Goal: Use online tool/utility: Utilize a website feature to perform a specific function

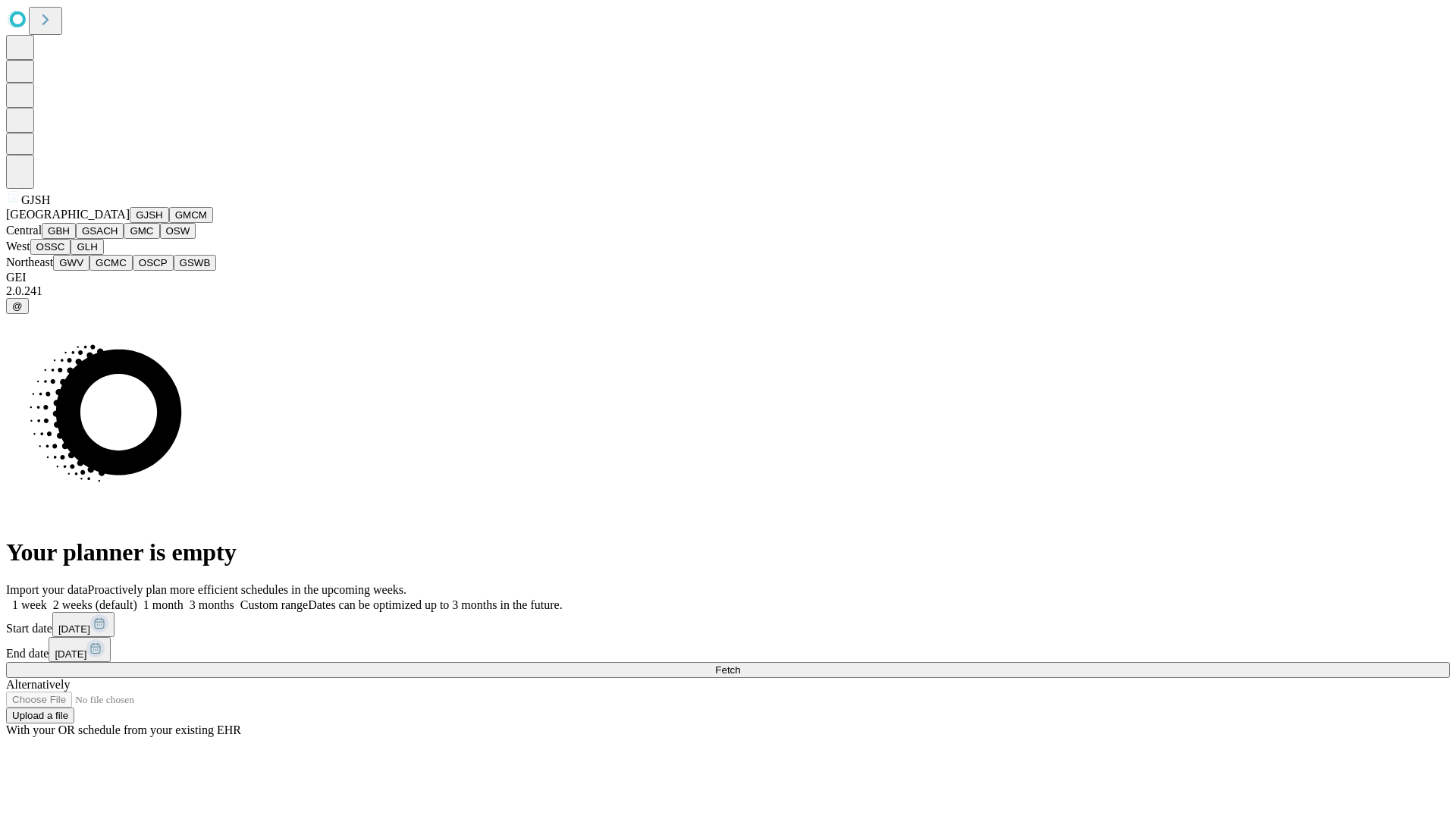
click at [129, 223] on button "GJSH" at bounding box center [149, 214] width 40 height 16
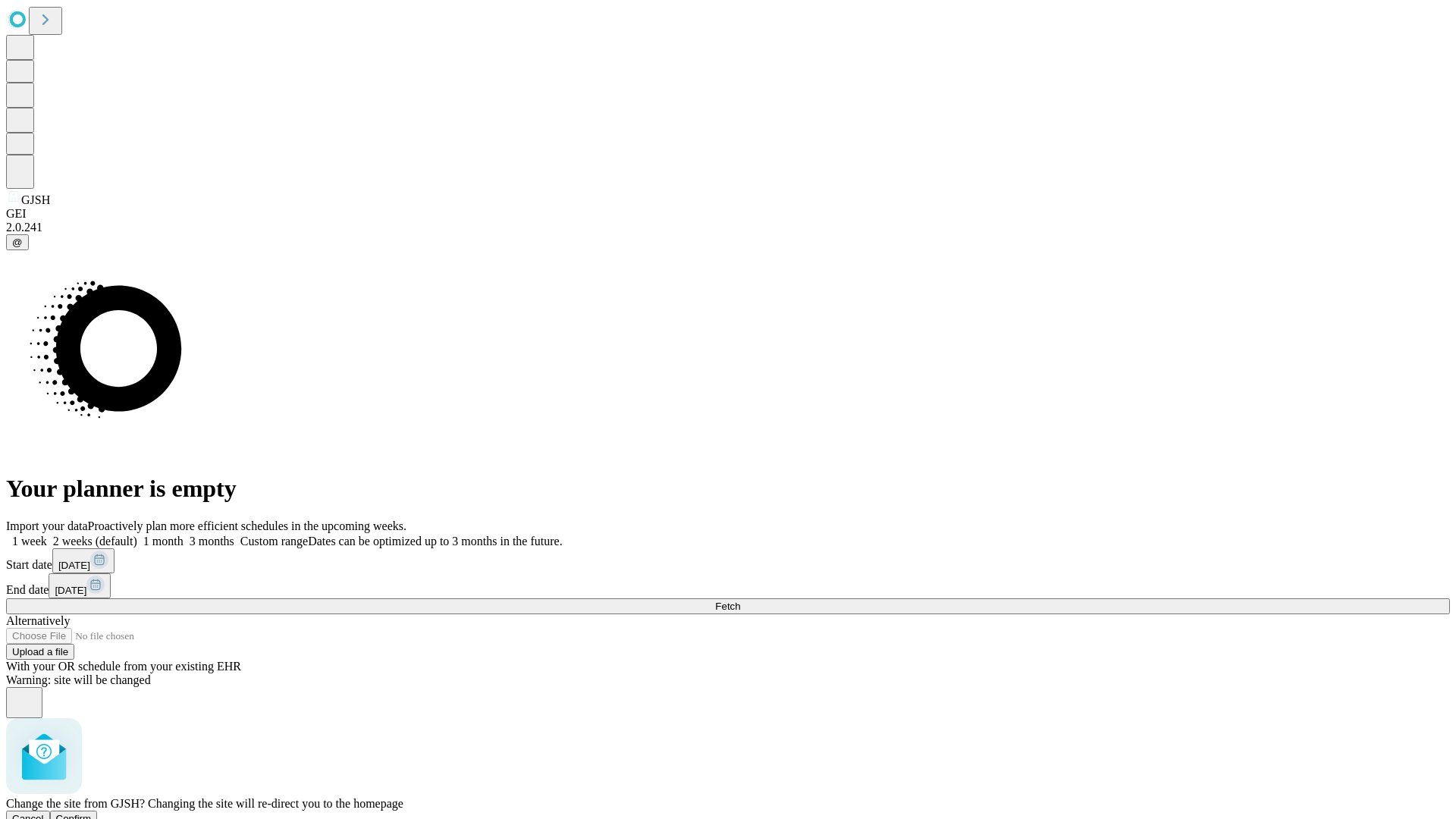
click at [92, 813] on span "Confirm" at bounding box center [74, 818] width 36 height 11
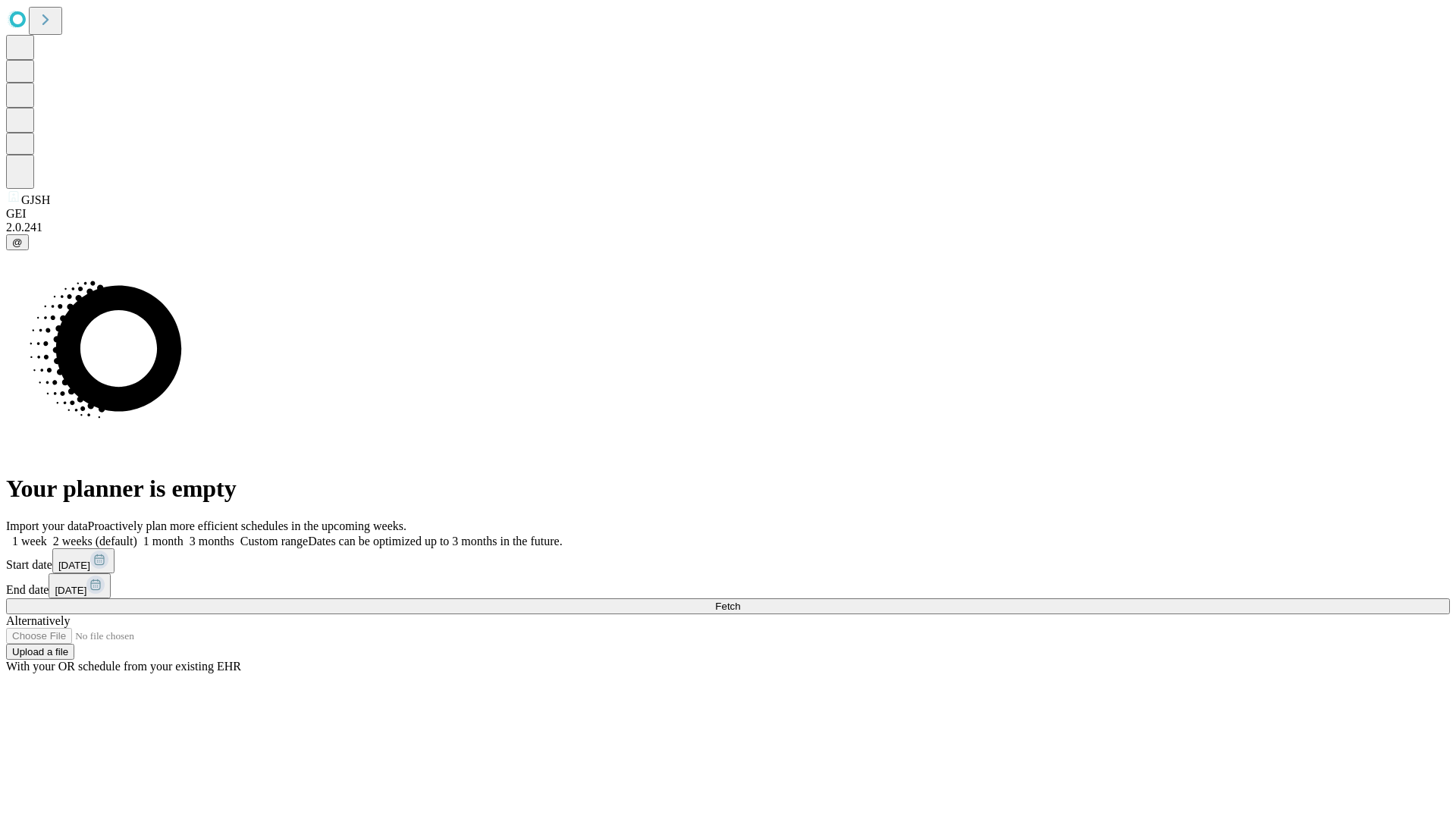
click at [183, 535] on label "1 month" at bounding box center [160, 541] width 46 height 13
click at [740, 601] on span "Fetch" at bounding box center [727, 606] width 25 height 11
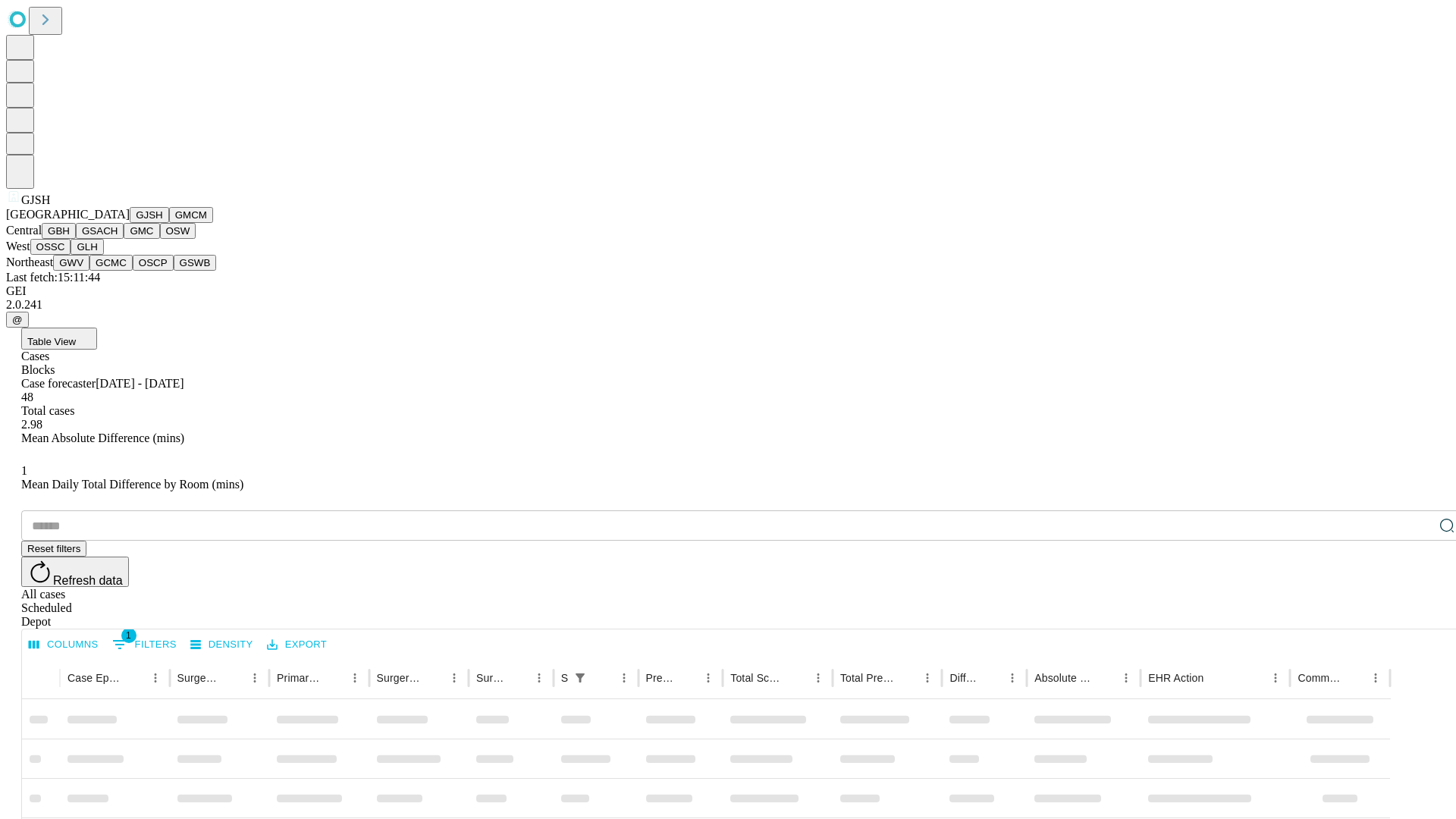
click at [169, 223] on button "GMCM" at bounding box center [191, 214] width 44 height 16
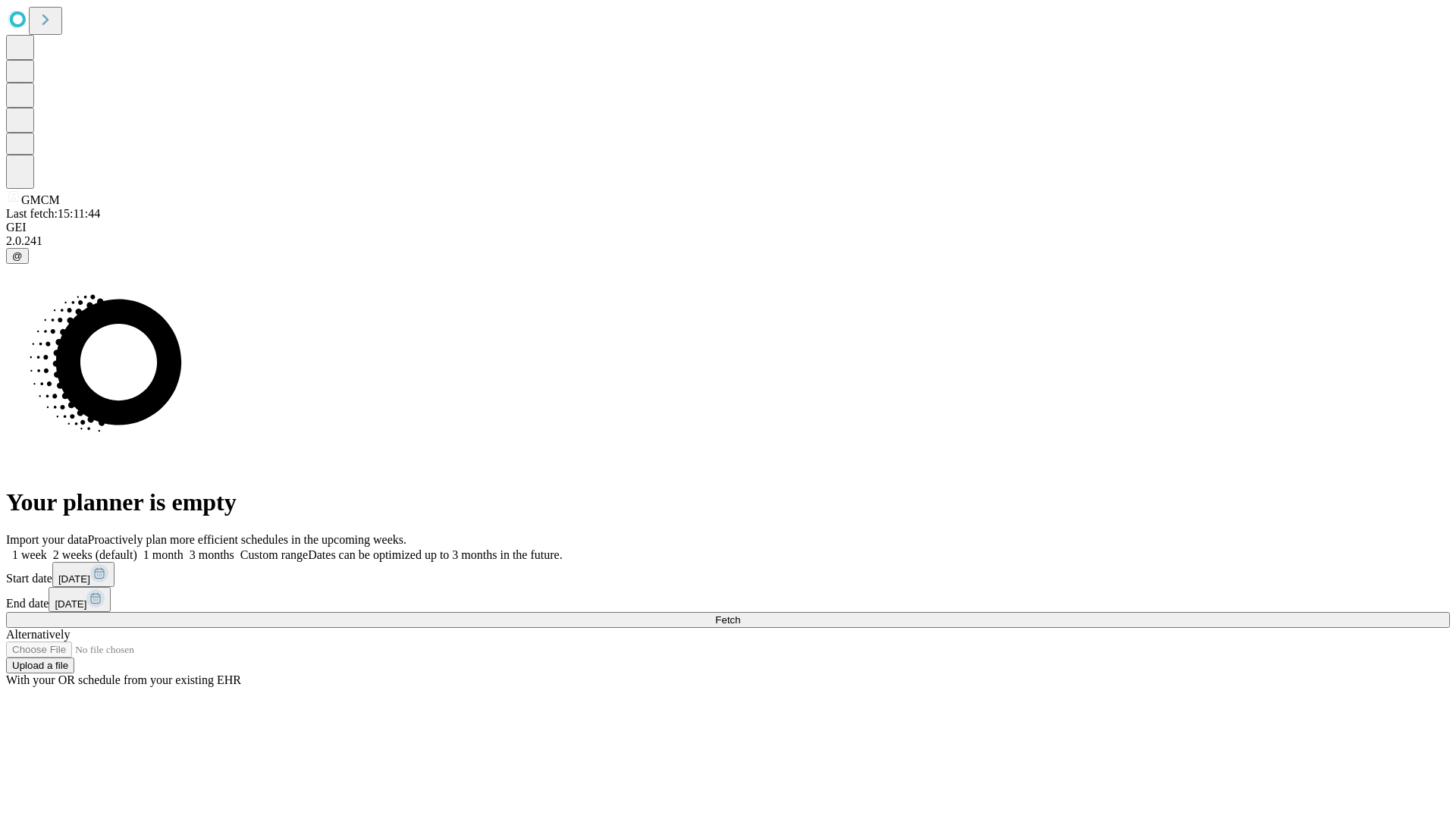
click at [183, 548] on label "1 month" at bounding box center [160, 554] width 46 height 13
click at [740, 614] on span "Fetch" at bounding box center [727, 619] width 25 height 11
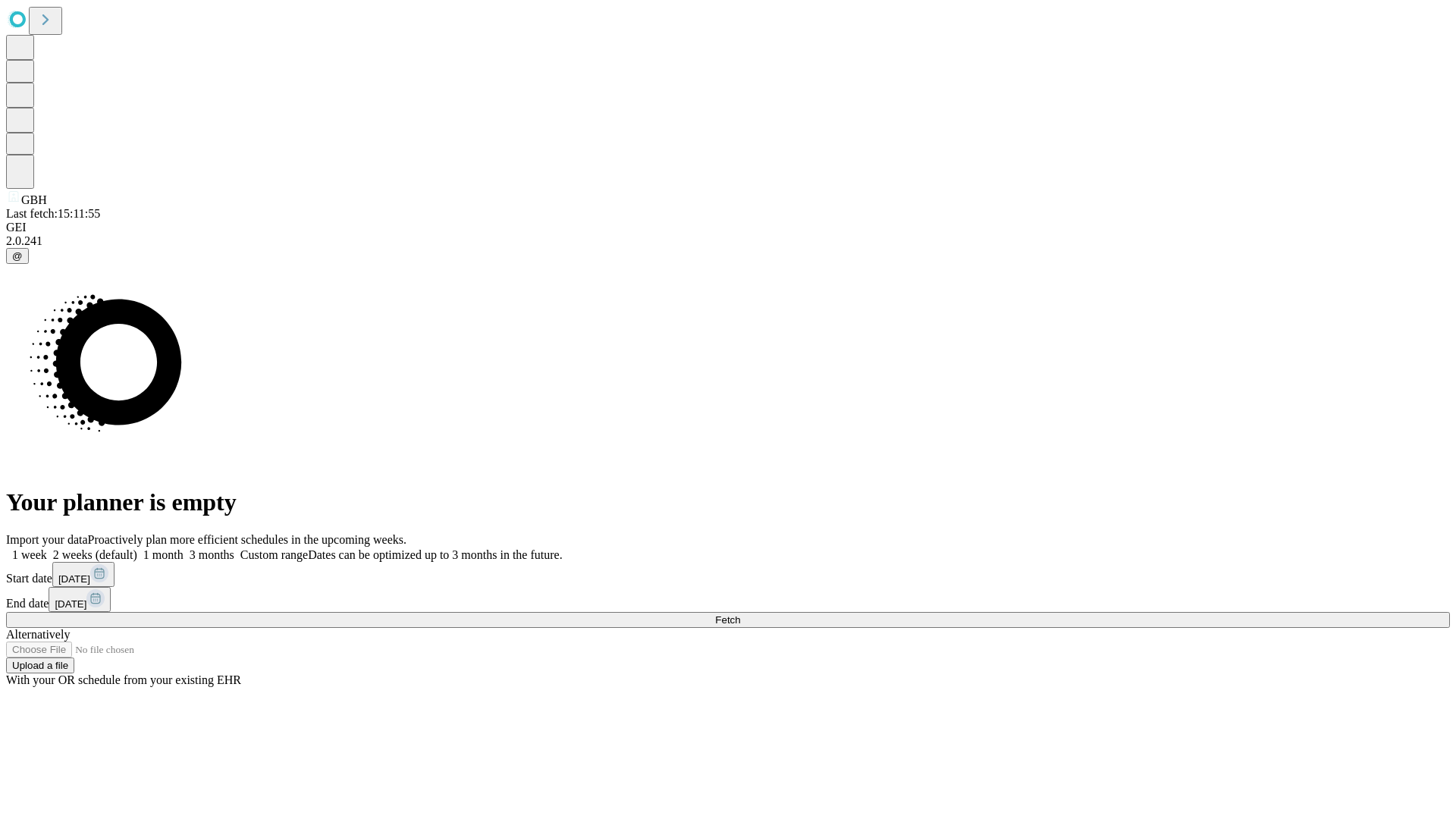
click at [183, 548] on label "1 month" at bounding box center [160, 554] width 46 height 13
click at [740, 614] on span "Fetch" at bounding box center [727, 619] width 25 height 11
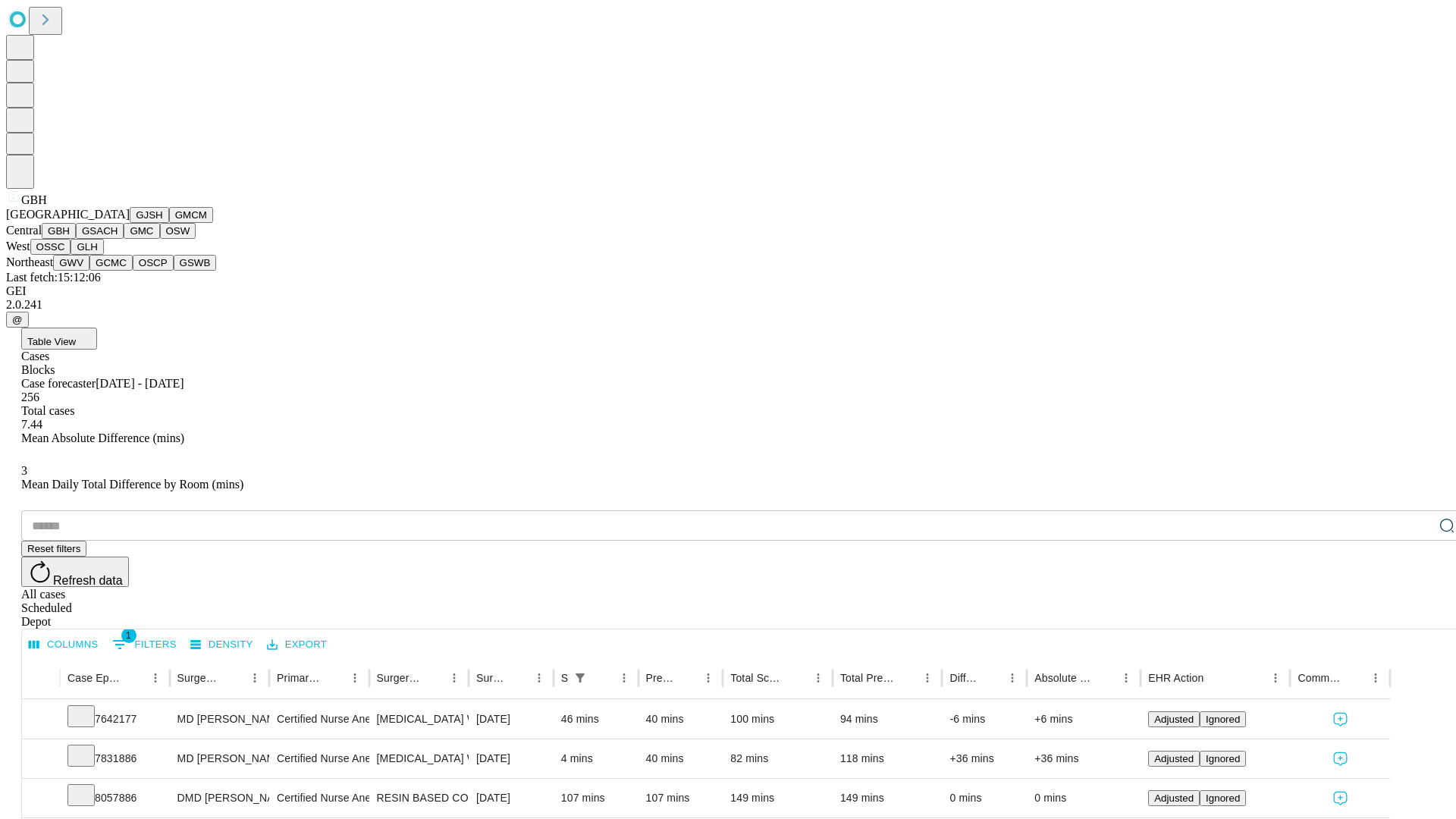
click at [118, 239] on button "GSACH" at bounding box center [100, 230] width 48 height 16
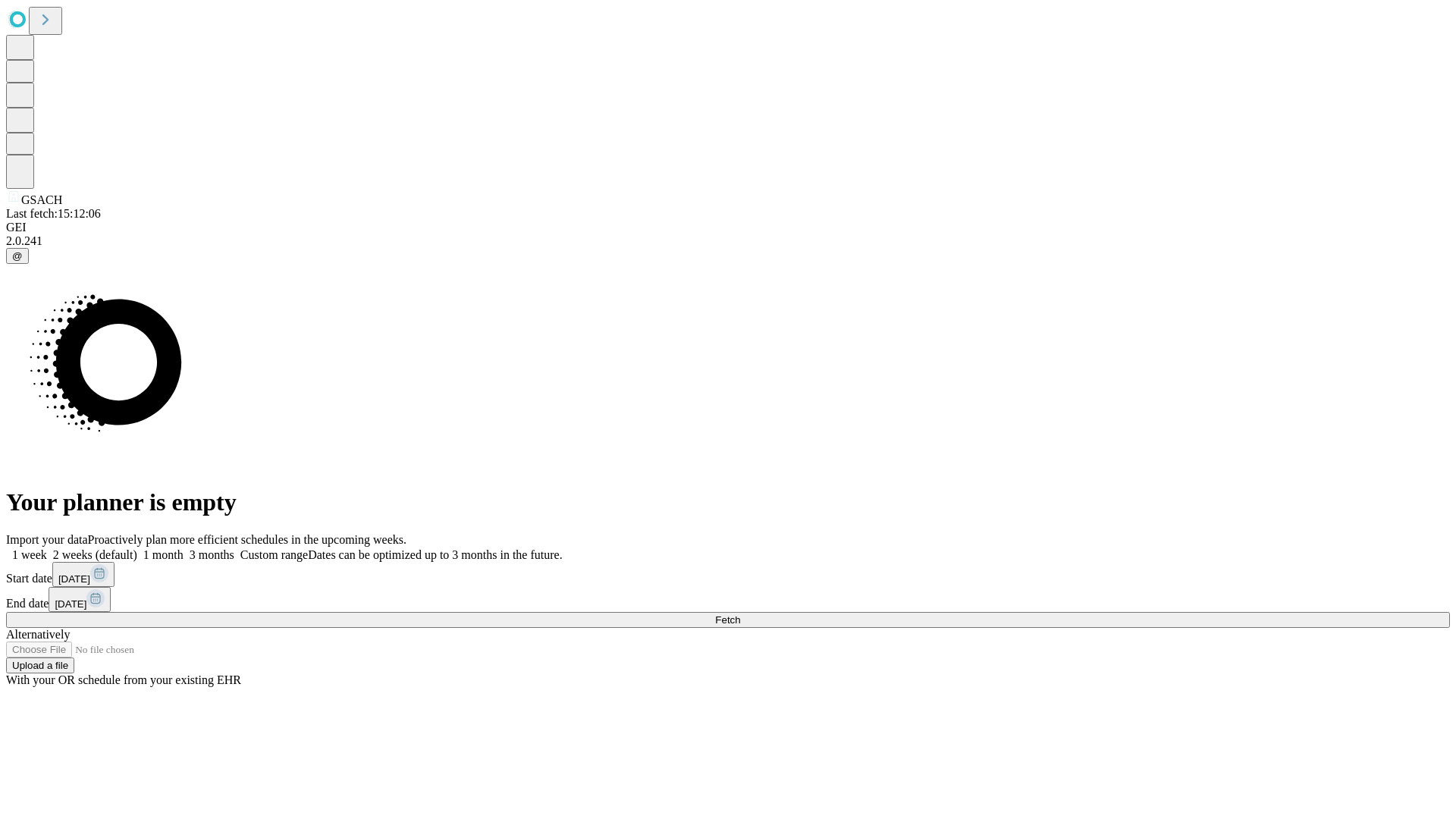
click at [183, 548] on label "1 month" at bounding box center [160, 554] width 46 height 13
click at [740, 614] on span "Fetch" at bounding box center [727, 619] width 25 height 11
click at [183, 548] on label "1 month" at bounding box center [160, 554] width 46 height 13
click at [740, 614] on span "Fetch" at bounding box center [727, 619] width 25 height 11
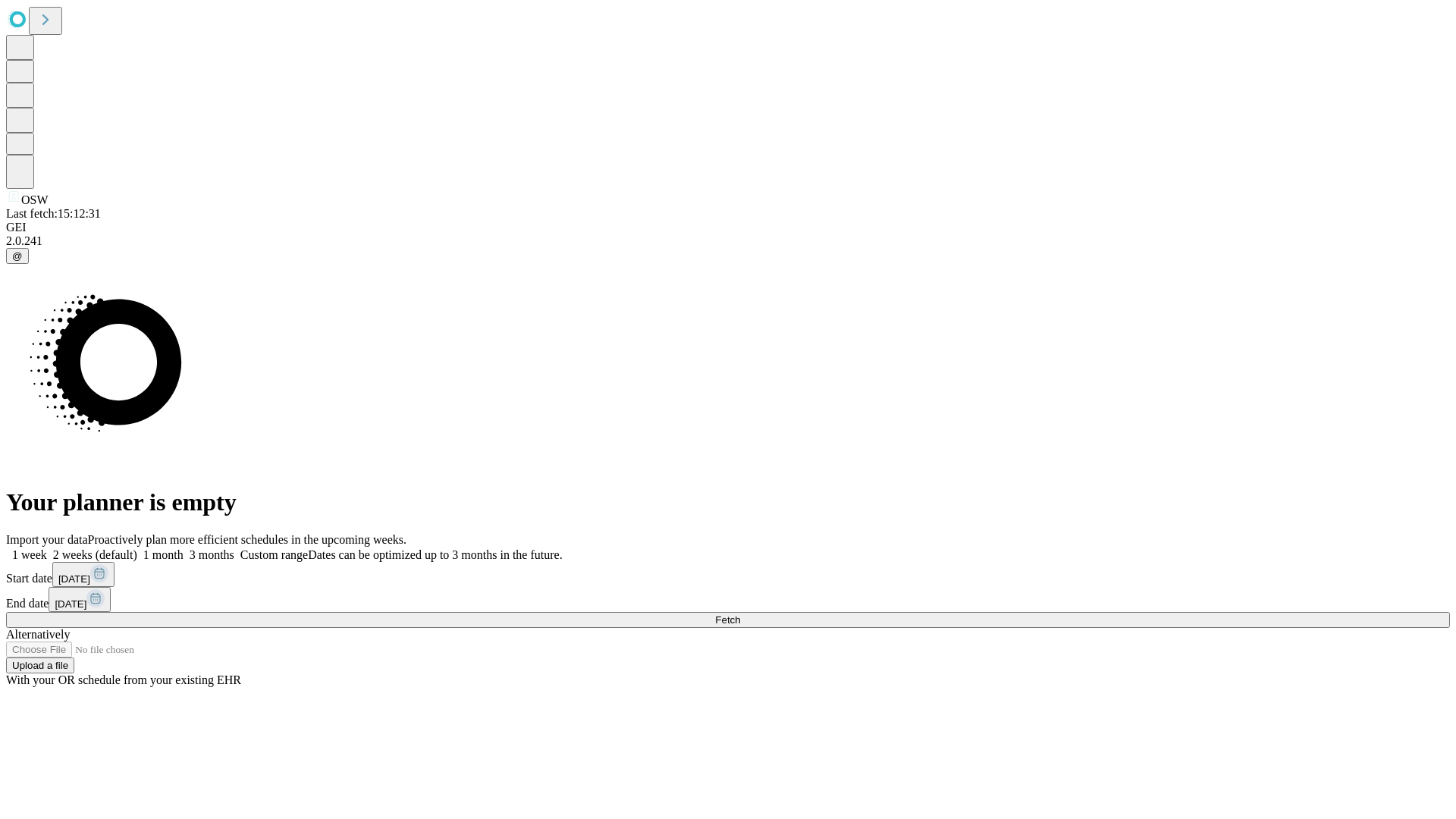
click at [183, 548] on label "1 month" at bounding box center [160, 554] width 46 height 13
click at [740, 614] on span "Fetch" at bounding box center [727, 619] width 25 height 11
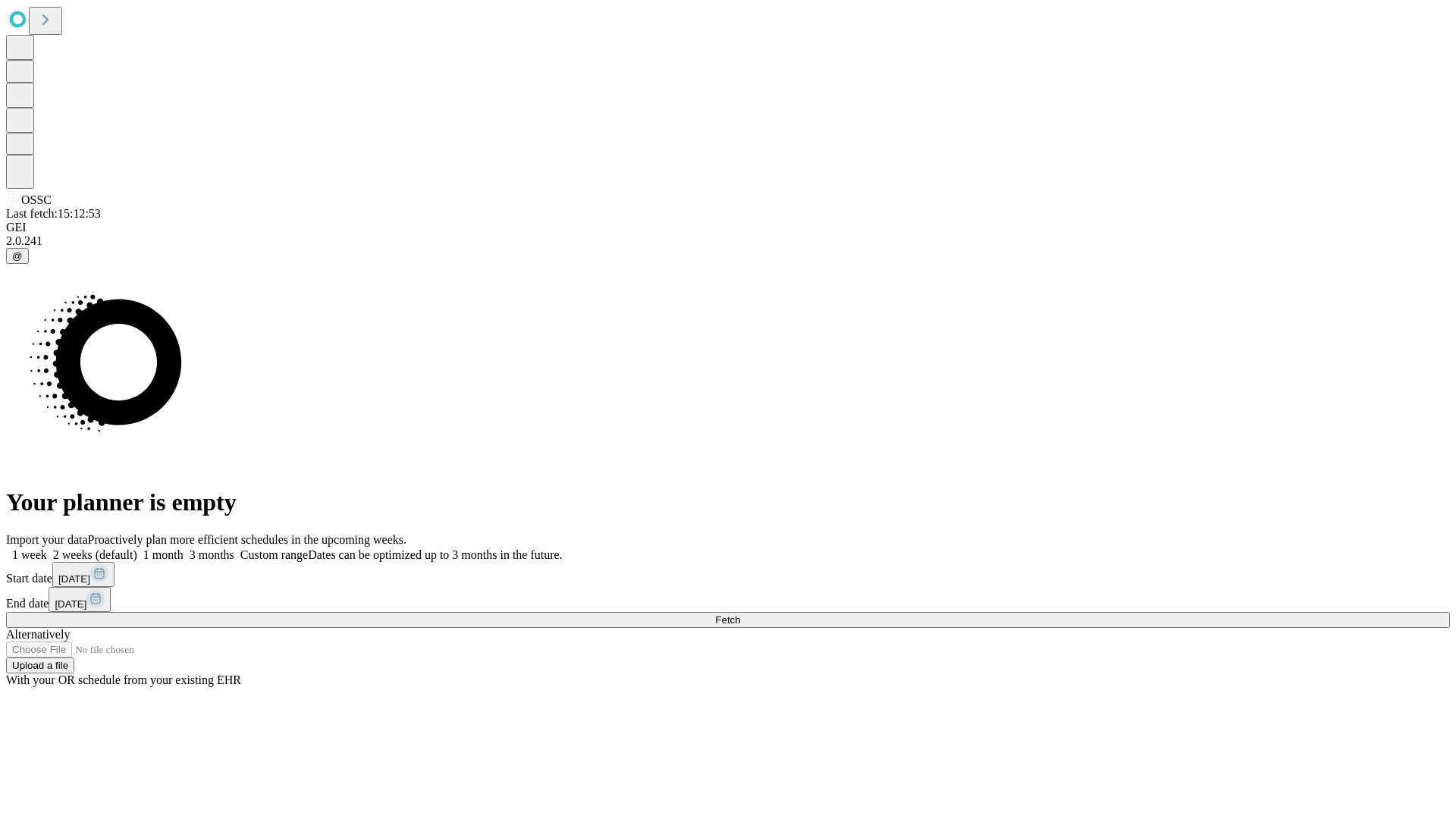
click at [183, 548] on label "1 month" at bounding box center [160, 554] width 46 height 13
click at [740, 614] on span "Fetch" at bounding box center [727, 619] width 25 height 11
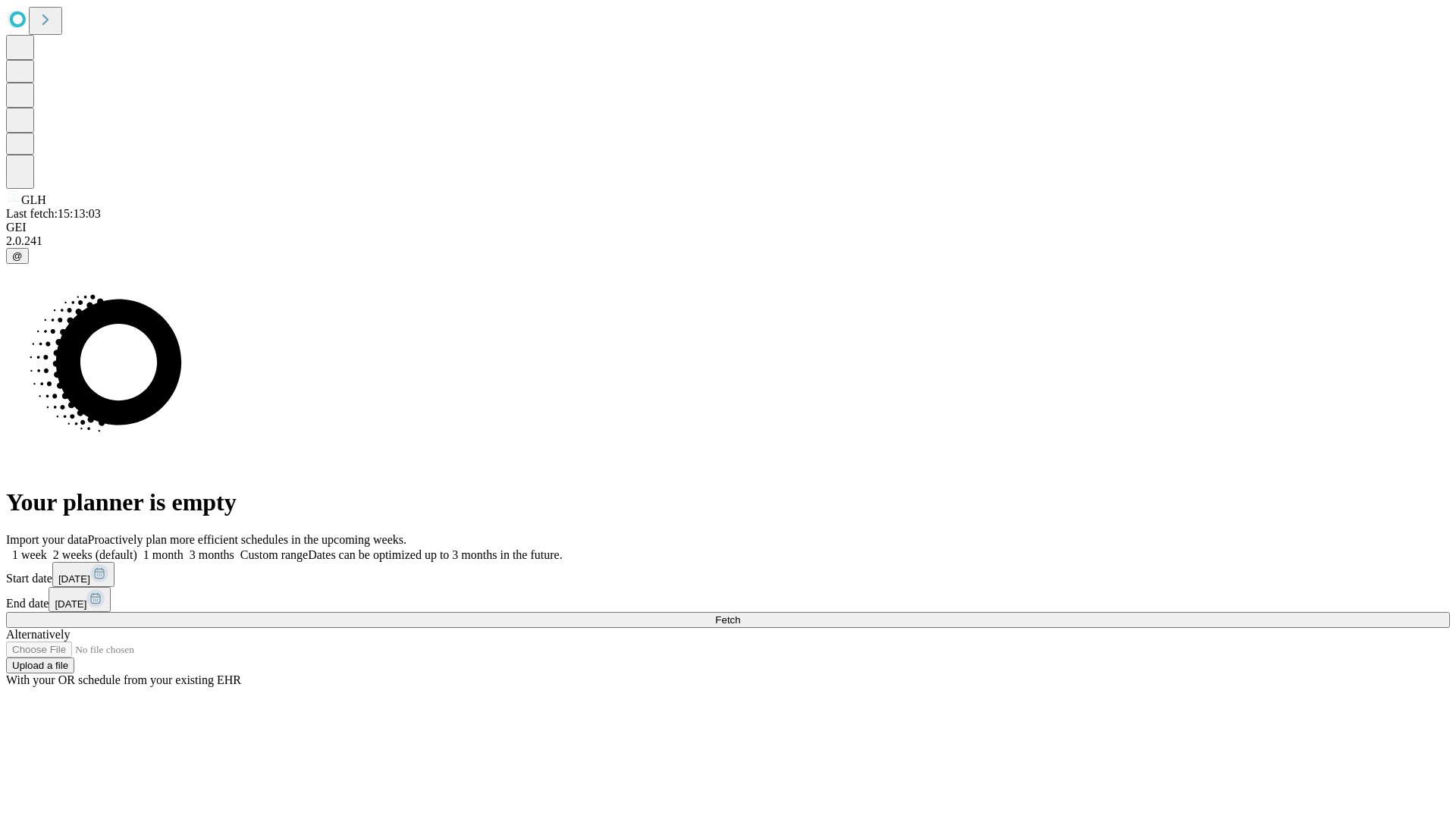
click at [183, 548] on label "1 month" at bounding box center [160, 554] width 46 height 13
click at [740, 614] on span "Fetch" at bounding box center [727, 619] width 25 height 11
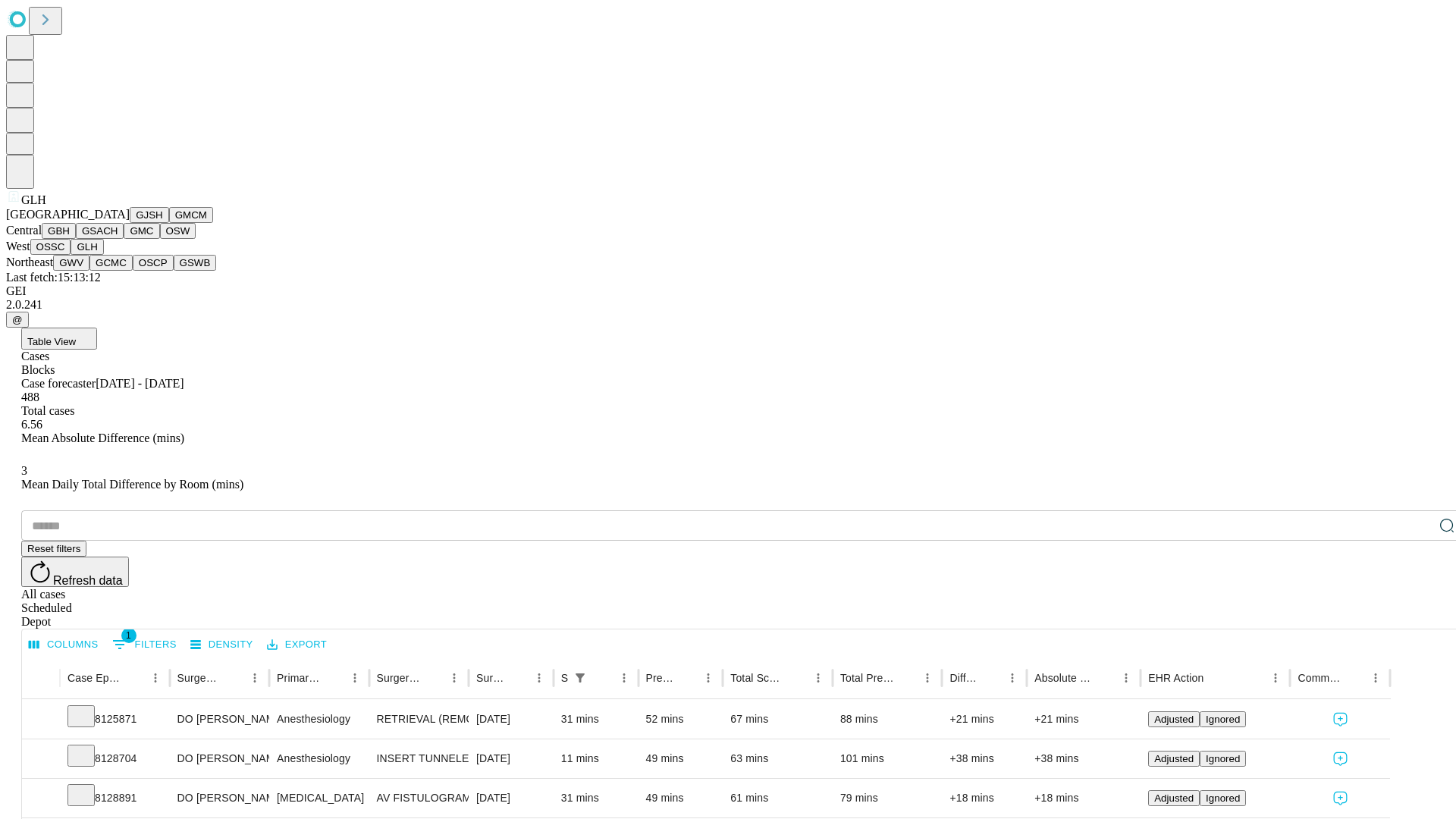
click at [90, 271] on button "GWV" at bounding box center [72, 262] width 37 height 16
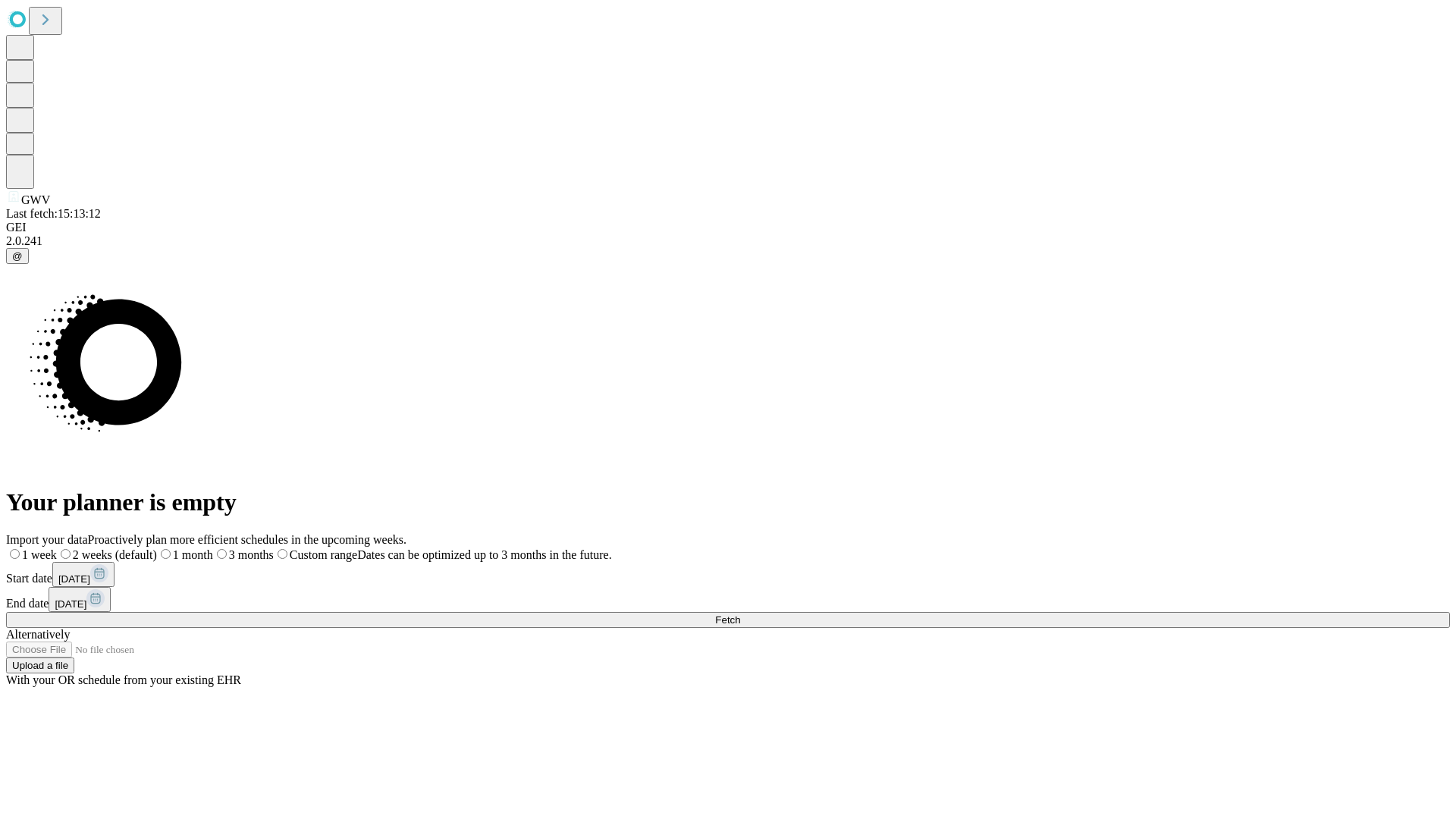
click at [213, 548] on label "1 month" at bounding box center [185, 554] width 56 height 13
click at [740, 614] on span "Fetch" at bounding box center [727, 619] width 25 height 11
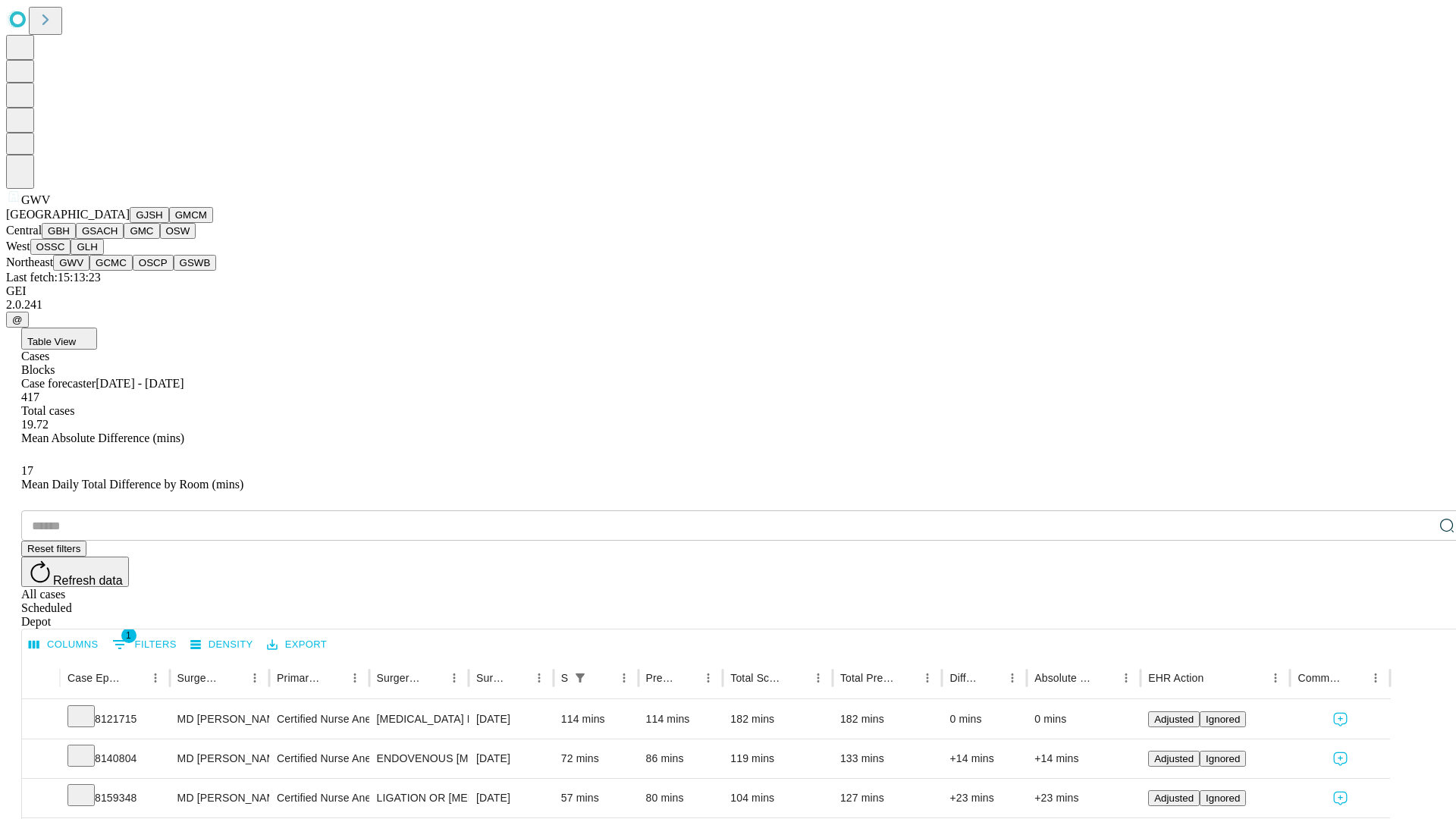
click at [118, 271] on button "GCMC" at bounding box center [111, 262] width 43 height 16
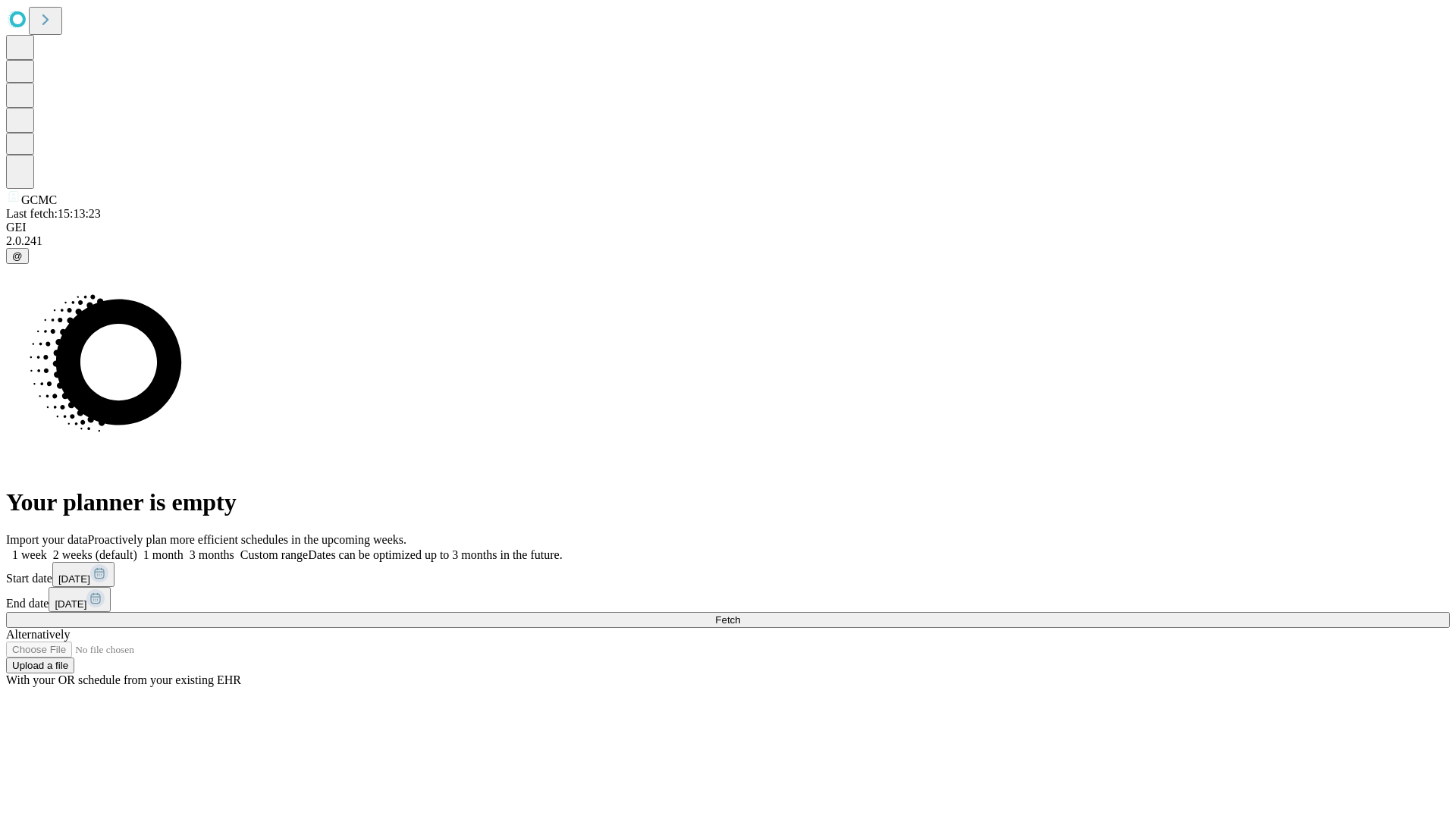
click at [183, 548] on label "1 month" at bounding box center [160, 554] width 46 height 13
click at [740, 614] on span "Fetch" at bounding box center [727, 619] width 25 height 11
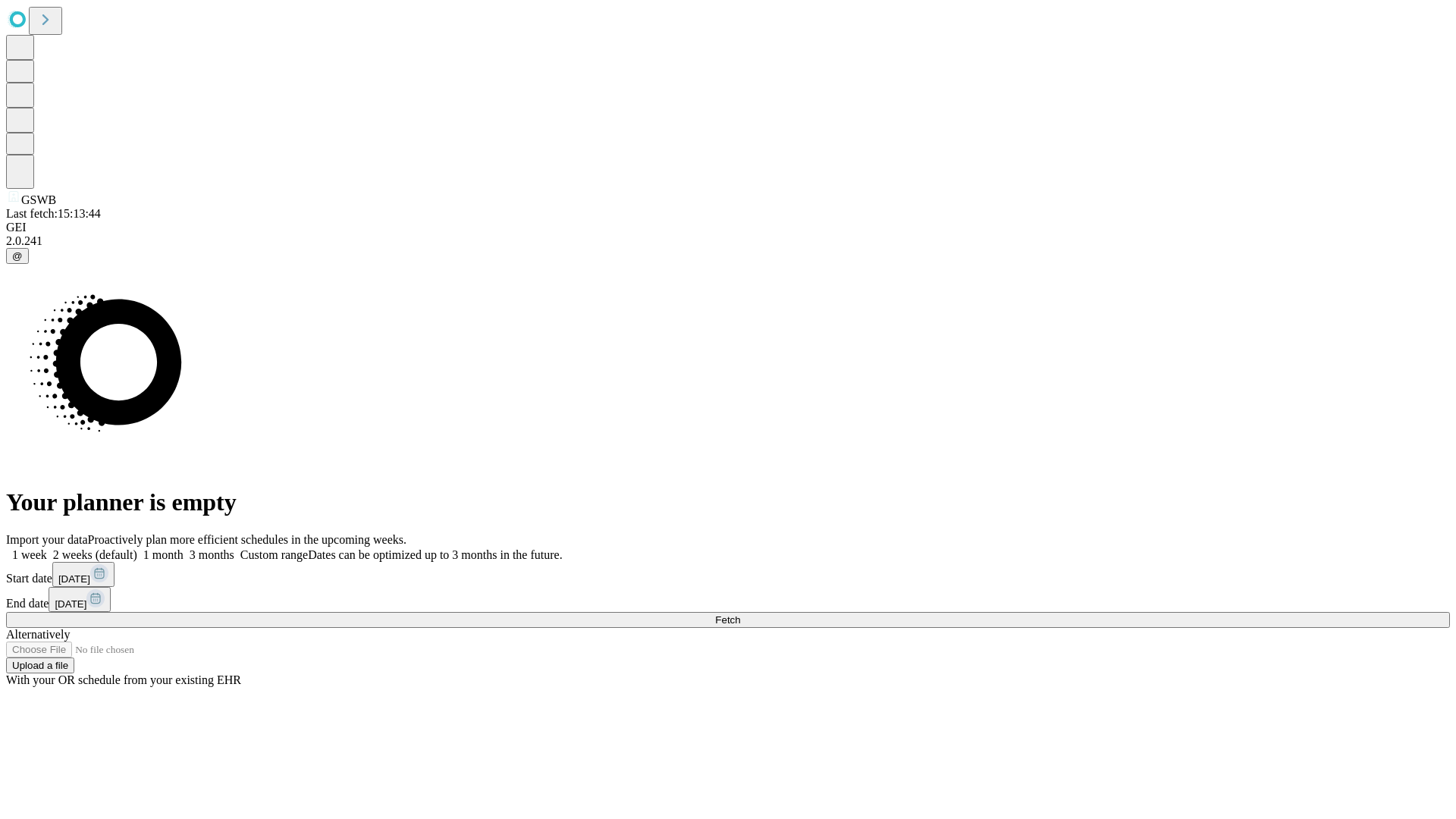
click at [183, 548] on label "1 month" at bounding box center [160, 554] width 46 height 13
click at [740, 614] on span "Fetch" at bounding box center [727, 619] width 25 height 11
